Goal: Obtain resource: Obtain resource

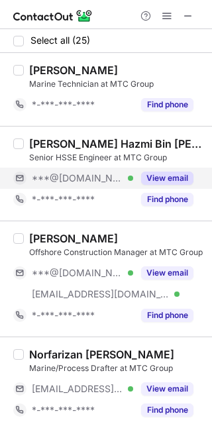
click at [171, 174] on button "View email" at bounding box center [167, 177] width 52 height 13
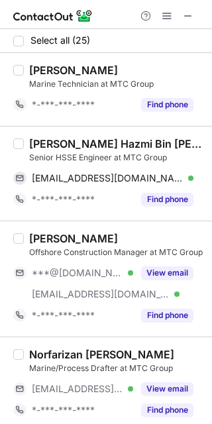
click at [52, 131] on div "Muhamad Hazmi Bin Ismail Senior HSSE Engineer at MTC Group mhazmi7@gmail.com Ve…" at bounding box center [106, 173] width 212 height 95
copy div "Muhamad"
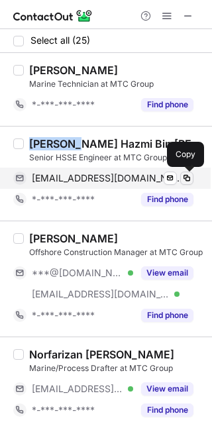
click at [184, 179] on span at bounding box center [186, 178] width 11 height 11
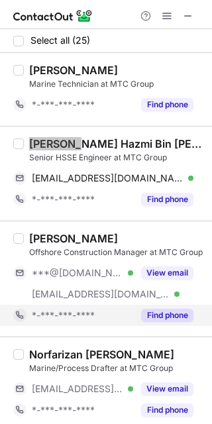
scroll to position [111, 0]
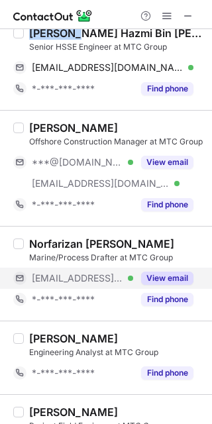
click at [169, 277] on button "View email" at bounding box center [167, 277] width 52 height 13
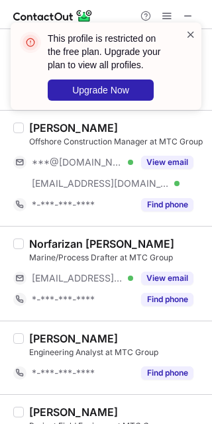
click at [191, 38] on span at bounding box center [190, 34] width 11 height 13
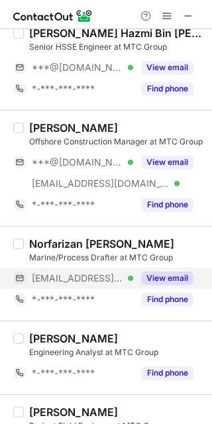
click at [153, 280] on button "View email" at bounding box center [167, 277] width 52 height 13
click at [45, 226] on div "Norfarizan Abdul Razak Marine/Process Drafter at MTC Group ***@mtcgroup.com.my …" at bounding box center [106, 273] width 212 height 95
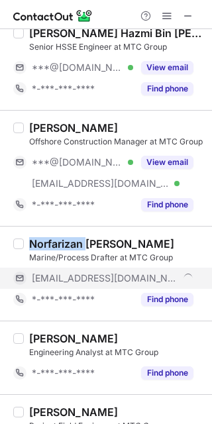
click at [45, 226] on div "Norfarizan Abdul Razak Marine/Process Drafter at MTC Group ***@mtcgroup.com.my …" at bounding box center [106, 273] width 212 height 95
copy div "Norfarizan"
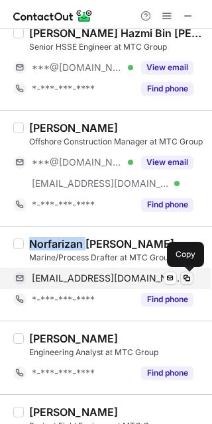
click at [185, 279] on span at bounding box center [186, 278] width 11 height 11
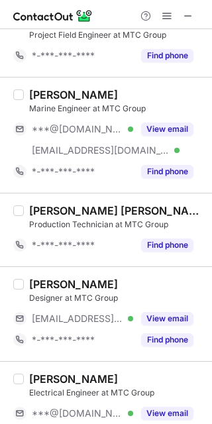
scroll to position [551, 0]
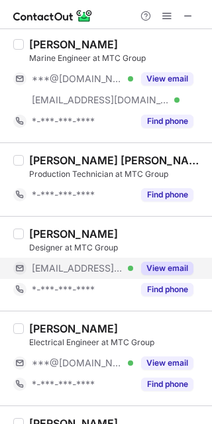
click at [158, 267] on button "View email" at bounding box center [167, 267] width 52 height 13
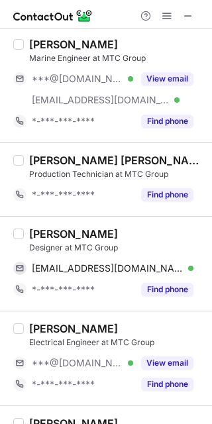
click at [42, 222] on div "Shahir Fadzil Designer at MTC Group shahir@mtcgroup.com.my Verified Send email …" at bounding box center [106, 263] width 212 height 95
copy div "Shahir"
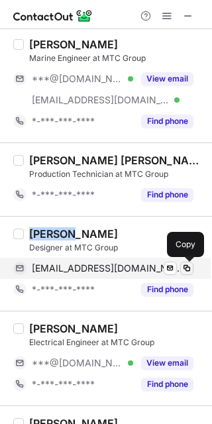
click at [186, 268] on span at bounding box center [186, 268] width 11 height 11
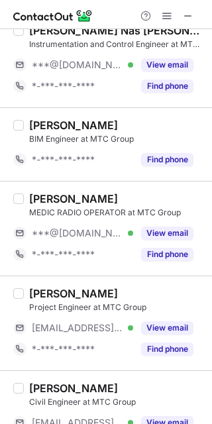
scroll to position [1655, 0]
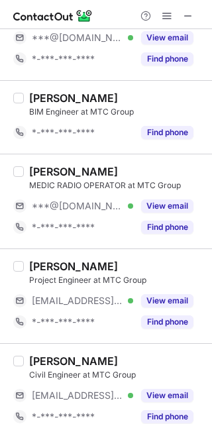
drag, startPoint x: 157, startPoint y: 208, endPoint x: 110, endPoint y: 188, distance: 51.0
click at [157, 208] on button "View email" at bounding box center [167, 205] width 52 height 13
click at [37, 152] on div "MUHAMMAD ADAM HAIQAL SYAHRUNNIZAM BIM Engineer at MTC Group *-***-***-**** Find…" at bounding box center [106, 116] width 212 height 73
click at [36, 162] on div "Mohd Ridzuan bin Hasan MEDIC RADIO OPERATOR at MTC Group ***@gmail.com *-***-**…" at bounding box center [106, 201] width 212 height 95
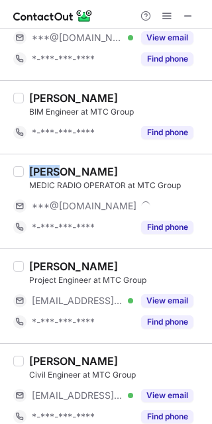
click at [36, 162] on div "Mohd Ridzuan bin Hasan MEDIC RADIO OPERATOR at MTC Group ***@gmail.com *-***-**…" at bounding box center [106, 201] width 212 height 95
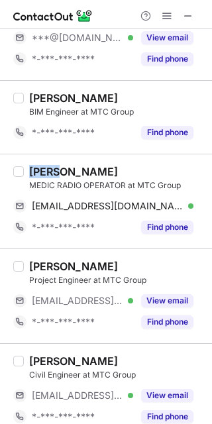
copy div "Mohd"
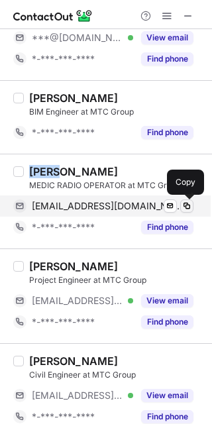
click at [183, 207] on span at bounding box center [186, 206] width 11 height 11
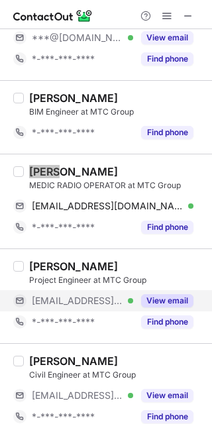
scroll to position [1765, 0]
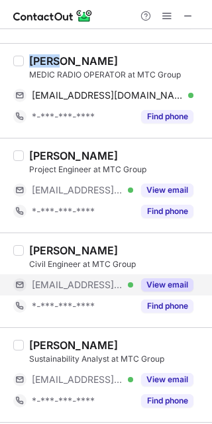
click at [158, 281] on button "View email" at bounding box center [167, 284] width 52 height 13
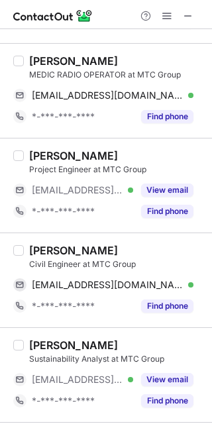
click at [48, 238] on div "Noorhafizah Rasid Civil Engineer at MTC Group noorhafizah@mtcgroup.com.my Verif…" at bounding box center [106, 279] width 212 height 95
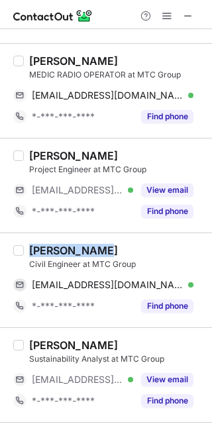
click at [48, 238] on div "Noorhafizah Rasid Civil Engineer at MTC Group noorhafizah@mtcgroup.com.my Verif…" at bounding box center [106, 279] width 212 height 95
copy div "Noorhafizah"
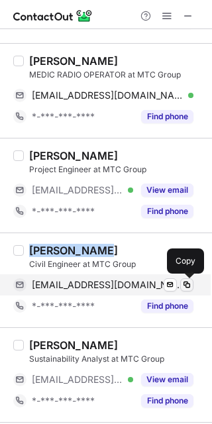
click at [188, 281] on span at bounding box center [186, 284] width 11 height 11
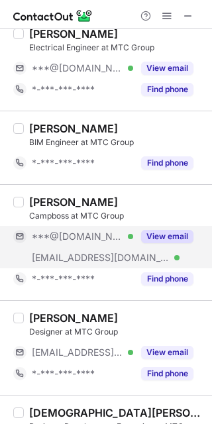
scroll to position [882, 0]
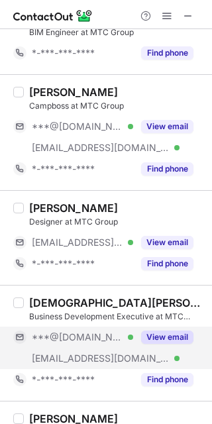
click at [158, 338] on button "View email" at bounding box center [167, 336] width 52 height 13
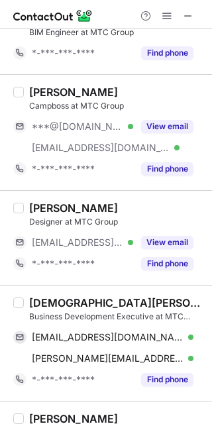
click at [48, 289] on div "Muhammad Afiq Business Development Executive at MTC Group afiqazhar1312@gmail.c…" at bounding box center [106, 343] width 212 height 116
copy div "Muhammad"
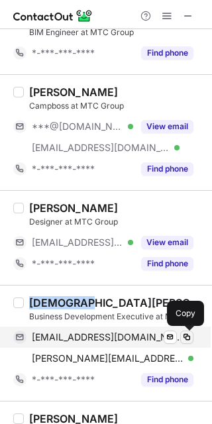
click at [190, 335] on span at bounding box center [186, 337] width 11 height 11
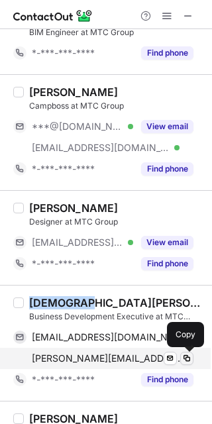
click at [185, 356] on span at bounding box center [186, 358] width 11 height 11
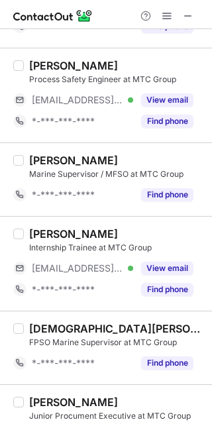
scroll to position [220, 0]
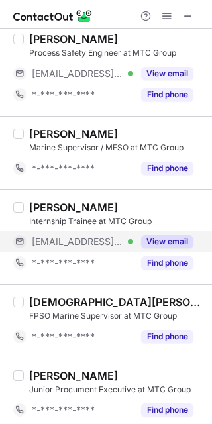
click at [179, 239] on button "View email" at bounding box center [167, 241] width 52 height 13
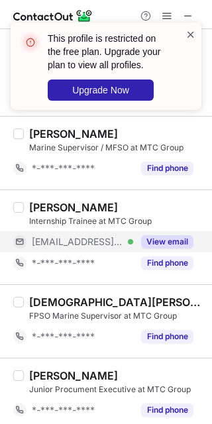
click at [189, 32] on span at bounding box center [190, 34] width 11 height 13
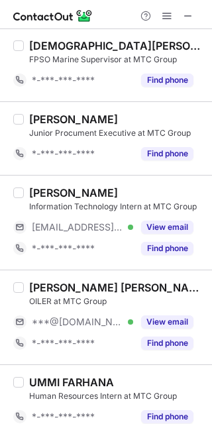
scroll to position [490, 0]
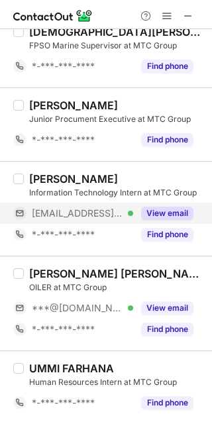
click at [156, 213] on button "View email" at bounding box center [167, 212] width 52 height 13
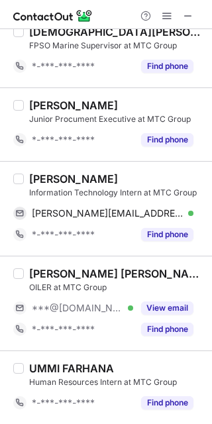
click at [53, 165] on div "Muhammad Ameerul Arieff Hakimie Abdul Sukor Information Technology Intern at MT…" at bounding box center [106, 208] width 212 height 95
copy div "Muhammad"
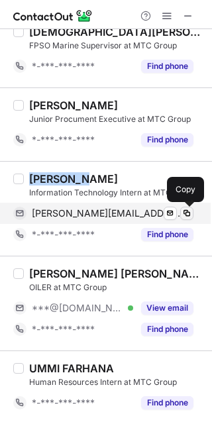
click at [187, 213] on span at bounding box center [186, 213] width 11 height 11
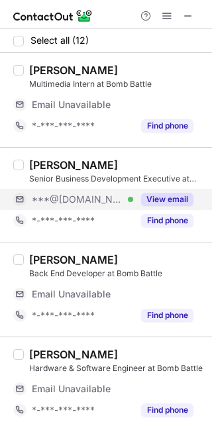
click at [166, 195] on button "View email" at bounding box center [167, 199] width 52 height 13
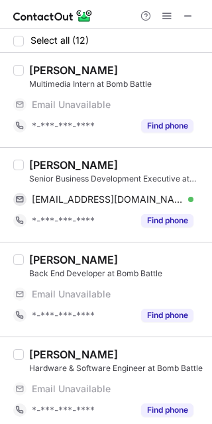
click at [36, 151] on div "Lee Shi Yin Senior Business Development Executive at Bomb Battle sherreenleesy@…" at bounding box center [106, 194] width 212 height 95
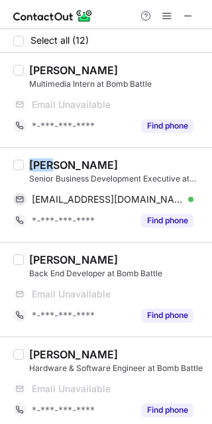
click at [36, 151] on div "Lee Shi Yin Senior Business Development Executive at Bomb Battle sherreenleesy@…" at bounding box center [106, 194] width 212 height 95
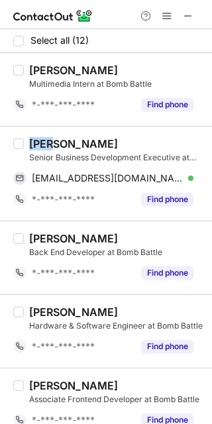
copy div "Lee"
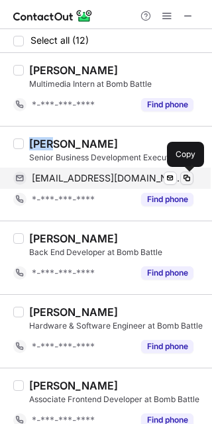
click at [188, 179] on span at bounding box center [186, 178] width 11 height 11
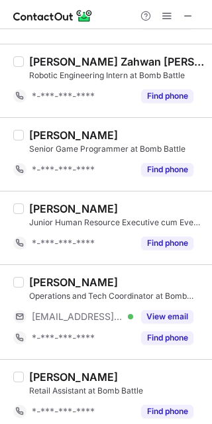
scroll to position [441, 0]
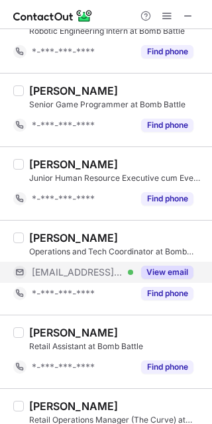
click at [155, 270] on button "View email" at bounding box center [167, 271] width 52 height 13
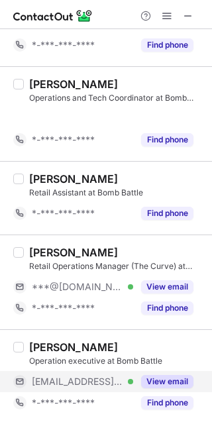
scroll to position [574, 0]
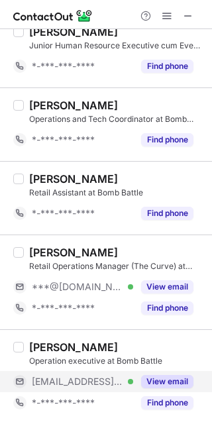
click at [167, 381] on button "View email" at bounding box center [167, 381] width 52 height 13
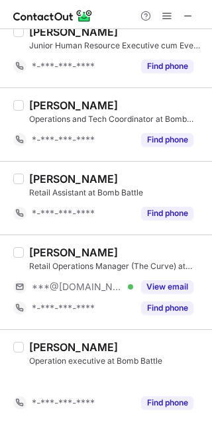
scroll to position [553, 0]
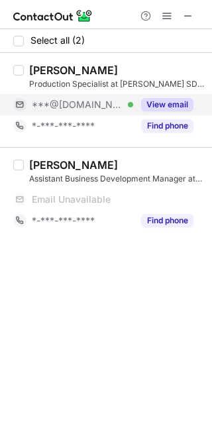
click at [161, 103] on button "View email" at bounding box center [167, 104] width 52 height 13
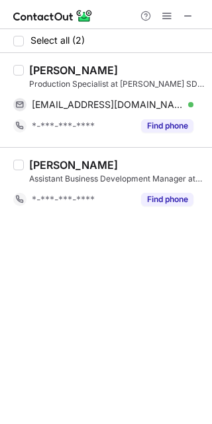
click at [58, 61] on div "Muhammad Aminuddin Saimuddi Production Specialist at MORETH SDN BHD aamindins@g…" at bounding box center [106, 100] width 212 height 94
click at [111, 54] on div "Muhammad Aminuddin Saimuddi Production Specialist at MORETH SDN BHD aamindins@g…" at bounding box center [106, 100] width 212 height 94
click at [49, 56] on div "Muhammad Aminuddin Saimuddi Production Specialist at MORETH SDN BHD aamindins@g…" at bounding box center [106, 100] width 212 height 94
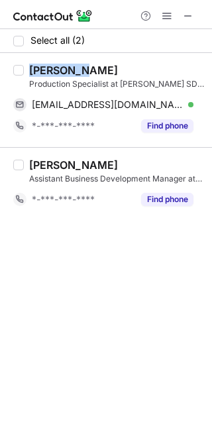
copy div "Muhammad"
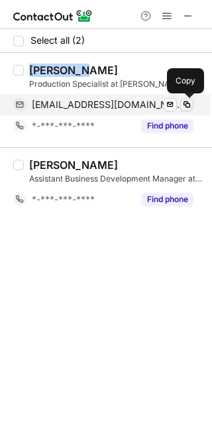
click at [187, 104] on span at bounding box center [186, 104] width 11 height 11
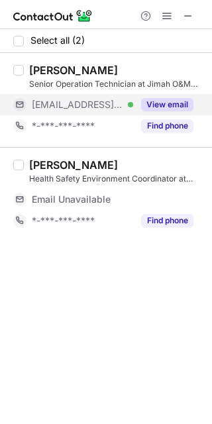
click at [165, 103] on button "View email" at bounding box center [167, 104] width 52 height 13
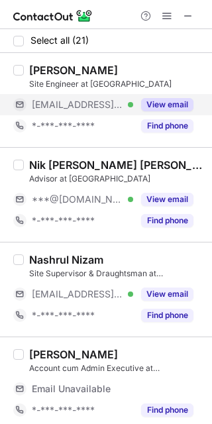
click at [163, 101] on button "View email" at bounding box center [167, 104] width 52 height 13
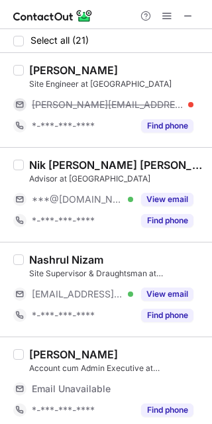
click at [50, 49] on div "Select all (21)" at bounding box center [106, 41] width 212 height 24
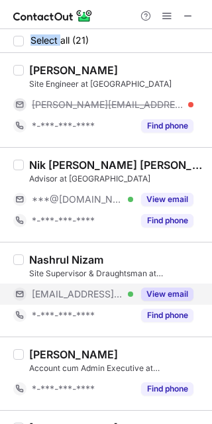
click at [174, 291] on button "View email" at bounding box center [167, 293] width 52 height 13
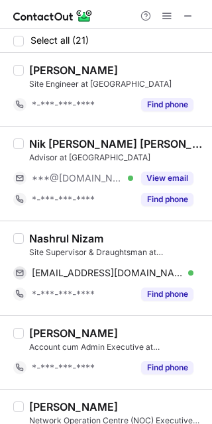
click at [45, 222] on div "Nashrul Nizam Site Supervisor & Draughtsman at [GEOGRAPHIC_DATA] Restu [EMAIL_A…" at bounding box center [106, 267] width 212 height 95
click at [45, 222] on div "Nashrul Nizam Site Supervisor & Draughtsman at Borneo Restu nashrul@sdec.com.my…" at bounding box center [106, 267] width 212 height 95
copy div "Nashrul"
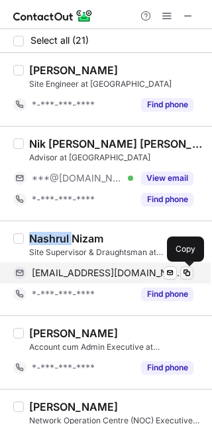
click at [184, 269] on span at bounding box center [186, 272] width 11 height 11
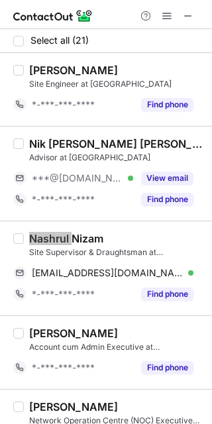
scroll to position [111, 0]
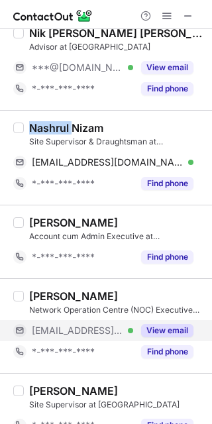
click at [166, 332] on button "View email" at bounding box center [167, 330] width 52 height 13
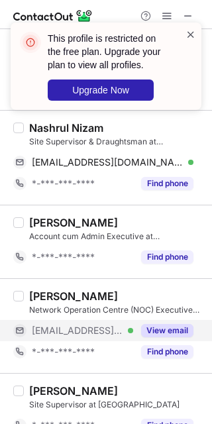
click at [193, 34] on span at bounding box center [190, 34] width 11 height 13
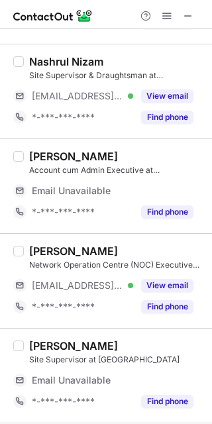
scroll to position [220, 0]
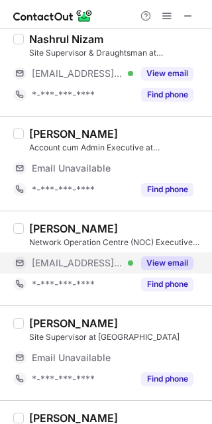
click at [159, 260] on button "View email" at bounding box center [167, 262] width 52 height 13
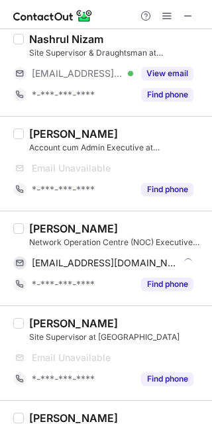
click at [49, 214] on div "Helimton Ivan Limyson Network Operation Centre (NOC) Executive (Protege) at Bor…" at bounding box center [106, 257] width 212 height 95
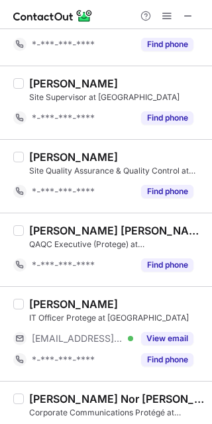
scroll to position [441, 0]
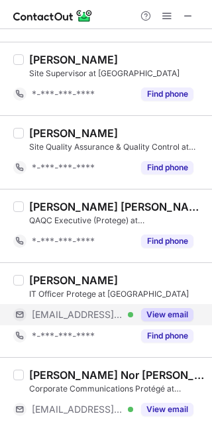
click at [167, 318] on button "View email" at bounding box center [167, 314] width 52 height 13
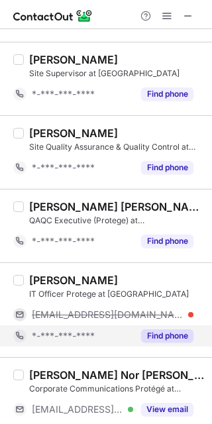
scroll to position [551, 0]
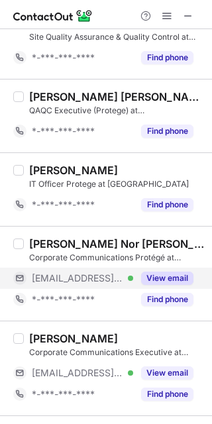
click at [154, 281] on button "View email" at bounding box center [167, 277] width 52 height 13
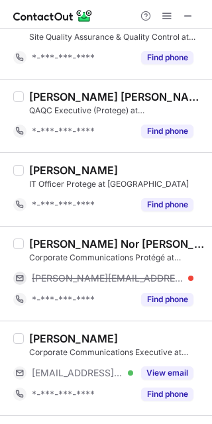
scroll to position [662, 0]
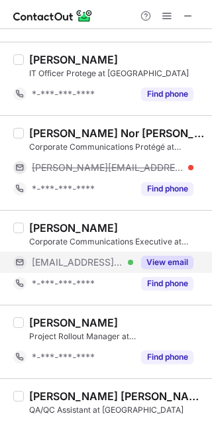
click at [158, 257] on button "View email" at bounding box center [167, 261] width 52 height 13
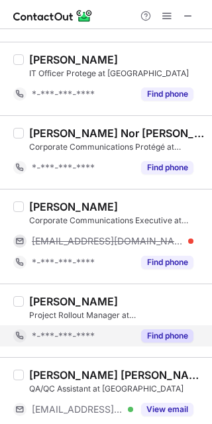
scroll to position [772, 0]
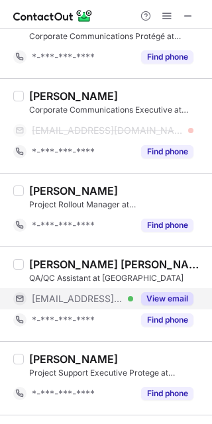
click at [165, 296] on button "View email" at bounding box center [167, 298] width 52 height 13
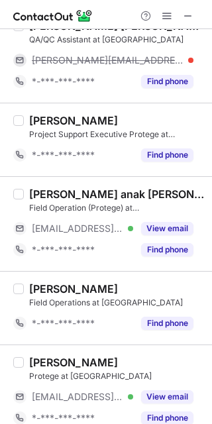
scroll to position [993, 0]
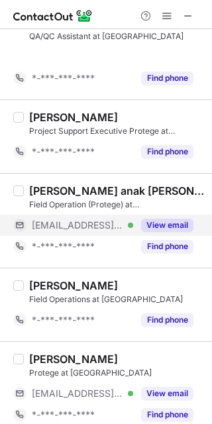
click at [175, 240] on button "Find phone" at bounding box center [167, 246] width 52 height 13
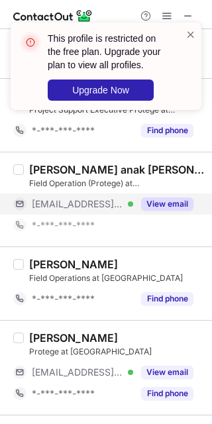
click at [171, 205] on button "View email" at bounding box center [167, 203] width 52 height 13
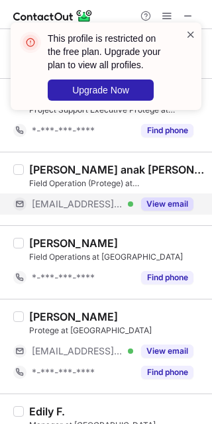
click at [190, 32] on span at bounding box center [190, 34] width 11 height 13
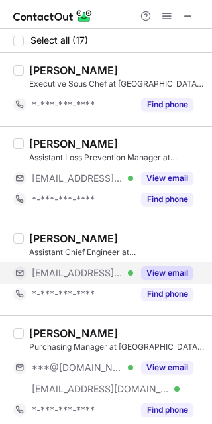
click at [153, 273] on button "View email" at bounding box center [167, 272] width 52 height 13
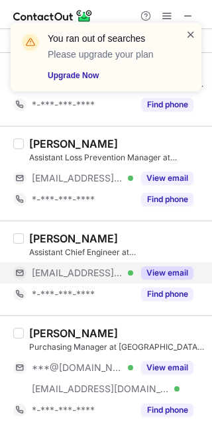
click at [190, 32] on span at bounding box center [190, 34] width 11 height 13
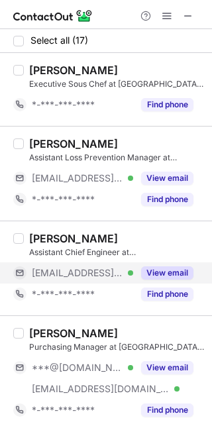
click at [148, 267] on button "View email" at bounding box center [167, 272] width 52 height 13
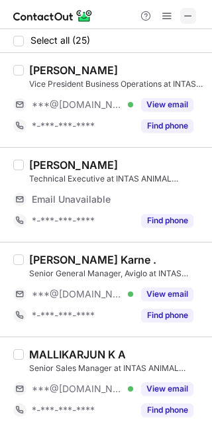
click at [189, 13] on span at bounding box center [188, 16] width 11 height 11
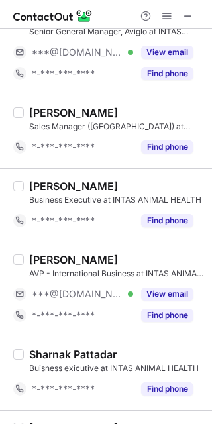
scroll to position [331, 0]
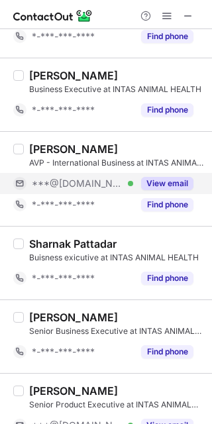
click at [171, 185] on button "View email" at bounding box center [167, 183] width 52 height 13
